Goal: Transaction & Acquisition: Purchase product/service

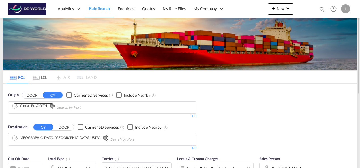
click at [51, 105] on md-icon "Remove" at bounding box center [51, 106] width 4 height 4
click at [48, 108] on input "Chips input." at bounding box center [39, 107] width 54 height 9
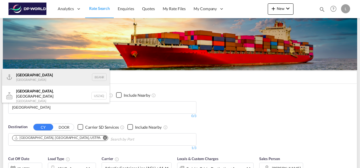
type input "[GEOGRAPHIC_DATA]"
click at [31, 78] on div "Antwerp [GEOGRAPHIC_DATA] BEANR" at bounding box center [55, 77] width 107 height 17
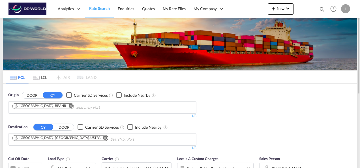
scroll to position [57, 0]
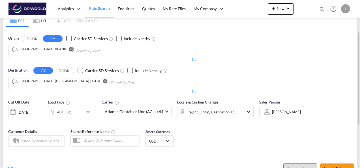
click at [103, 80] on md-icon "Remove" at bounding box center [105, 81] width 4 height 4
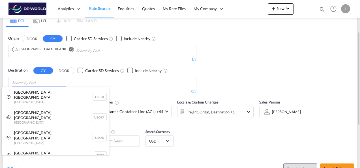
click at [34, 83] on body "Analytics Dashboard Rate Search Enquiries Quotes My Rate Files My Company" at bounding box center [180, 84] width 360 height 168
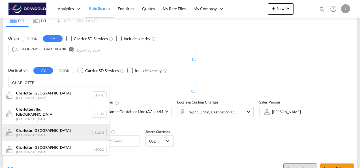
type input "CHARLOTTE"
click at [54, 130] on div "[GEOGRAPHIC_DATA] , [GEOGRAPHIC_DATA] [GEOGRAPHIC_DATA] USCLT" at bounding box center [55, 132] width 107 height 17
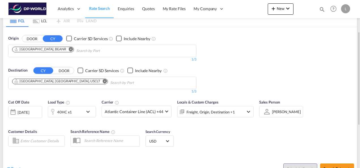
click at [258, 68] on div "Origin DOOR CY Carrier SD Services Include Nearby [GEOGRAPHIC_DATA], BEANR 1/3 …" at bounding box center [179, 62] width 353 height 70
click at [77, 112] on div "40HC x1" at bounding box center [65, 111] width 35 height 11
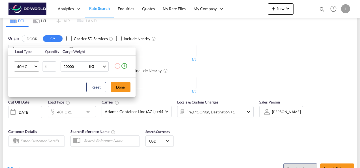
click at [38, 66] on md-select-value "40HC" at bounding box center [27, 67] width 23 height 10
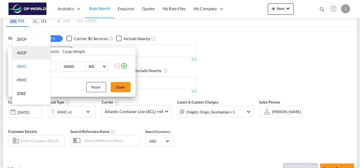
click at [25, 54] on div "40GP" at bounding box center [22, 53] width 10 height 6
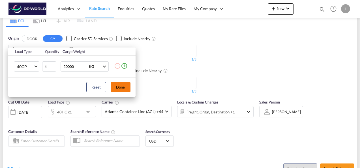
click at [118, 84] on button "Done" at bounding box center [121, 87] width 20 height 10
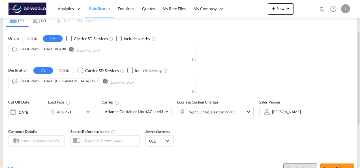
click at [274, 78] on div "Origin DOOR CY Carrier SD Services Include Nearby [GEOGRAPHIC_DATA], BEANR 1/3 …" at bounding box center [179, 62] width 353 height 70
click at [265, 110] on div at bounding box center [266, 112] width 9 height 10
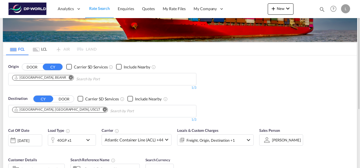
click at [275, 135] on div "[PERSON_NAME] Select Sales Person [PERSON_NAME] [PERSON_NAME] [PERSON_NAME] [PE…" at bounding box center [277, 140] width 30 height 10
click at [275, 141] on div "[PERSON_NAME]" at bounding box center [286, 140] width 29 height 5
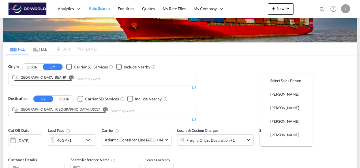
scroll to position [0, 0]
click at [275, 94] on div "Select Sales Person" at bounding box center [285, 94] width 31 height 5
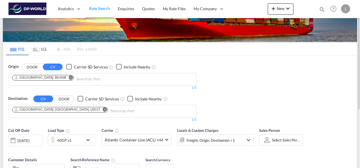
click at [233, 83] on div "Origin DOOR CY Carrier SD Services Include Nearby [GEOGRAPHIC_DATA], BEANR 1/3 …" at bounding box center [179, 90] width 353 height 70
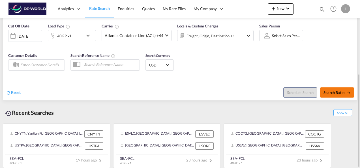
click at [330, 94] on button "Search Rates" at bounding box center [337, 92] width 34 height 10
type input "BEANR to USCLT / [DATE]"
